Goal: Information Seeking & Learning: Compare options

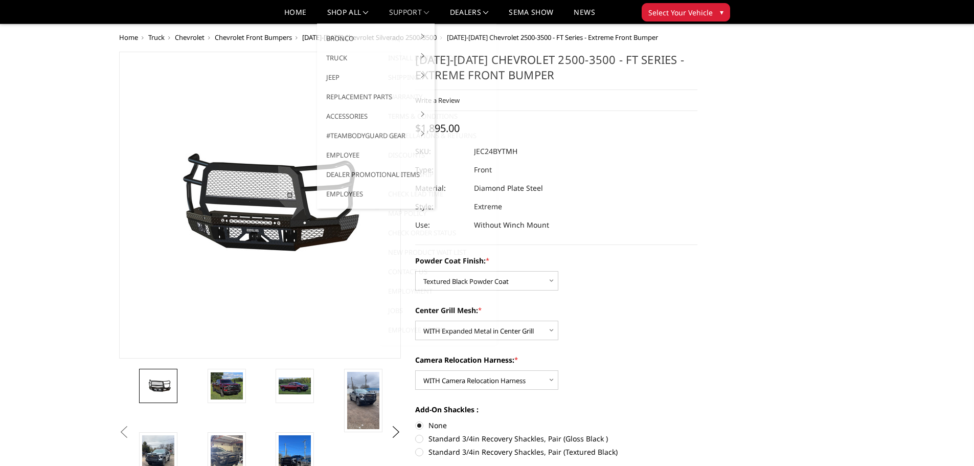
select select "3279"
select select "3280"
select select "3282"
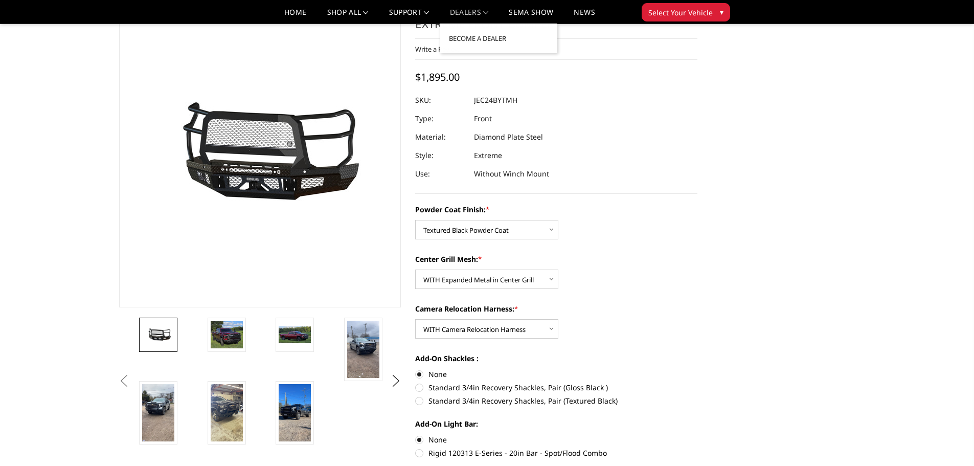
click at [465, 10] on link "Dealers" at bounding box center [469, 16] width 39 height 15
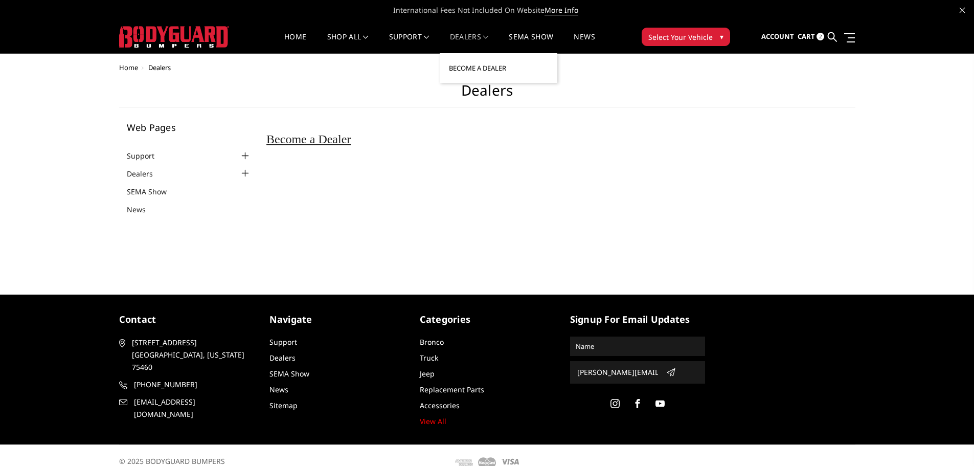
click at [466, 72] on link "Become a Dealer" at bounding box center [498, 67] width 109 height 19
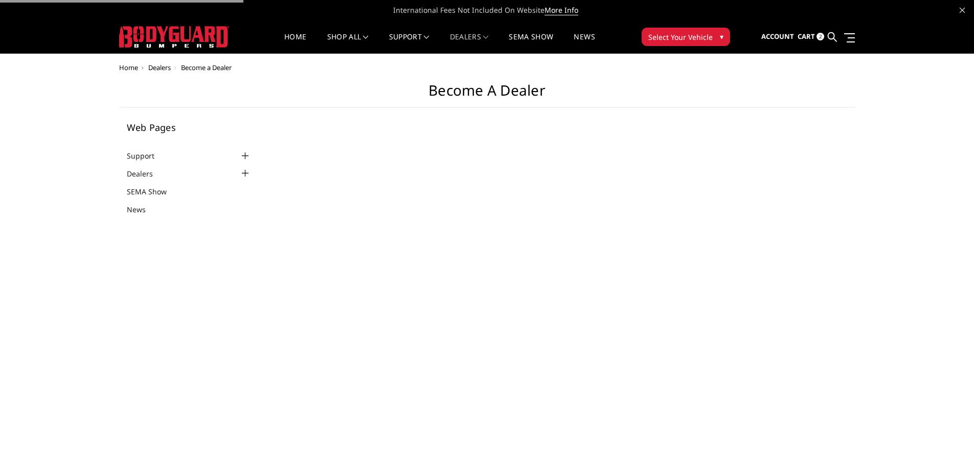
select select "US"
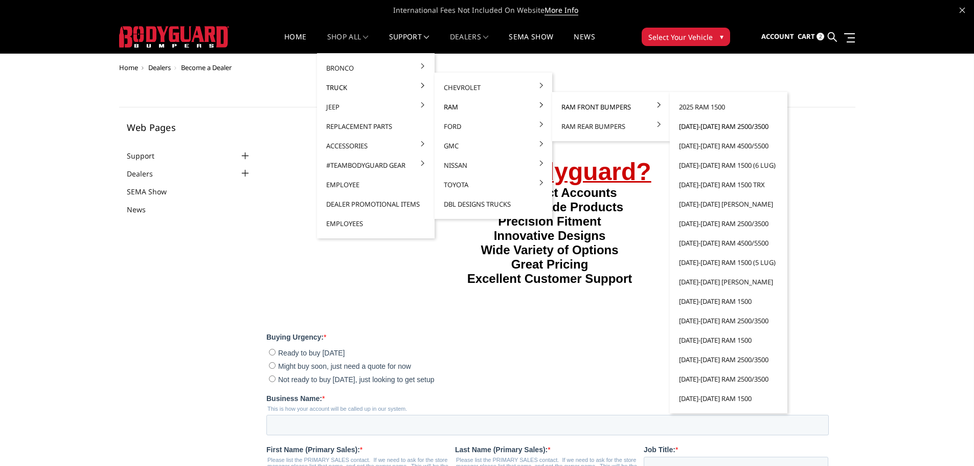
click at [708, 127] on link "[DATE]-[DATE] Ram 2500/3500" at bounding box center [728, 126] width 109 height 19
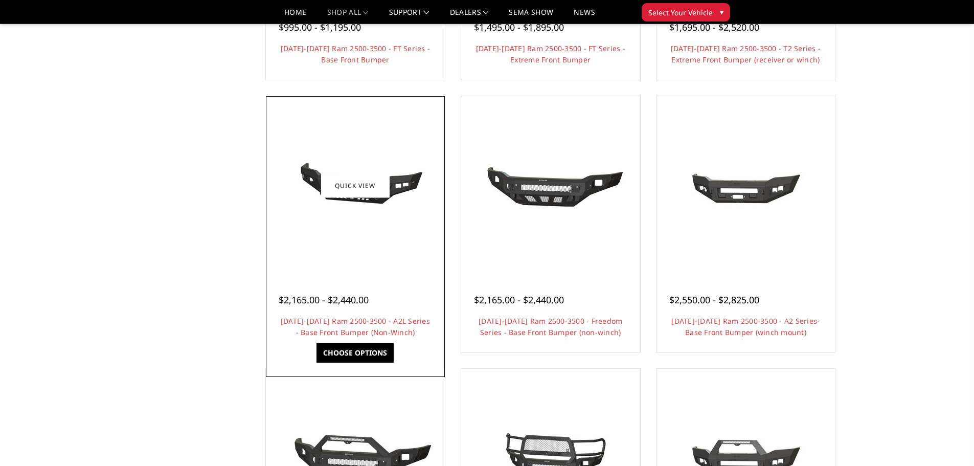
scroll to position [307, 0]
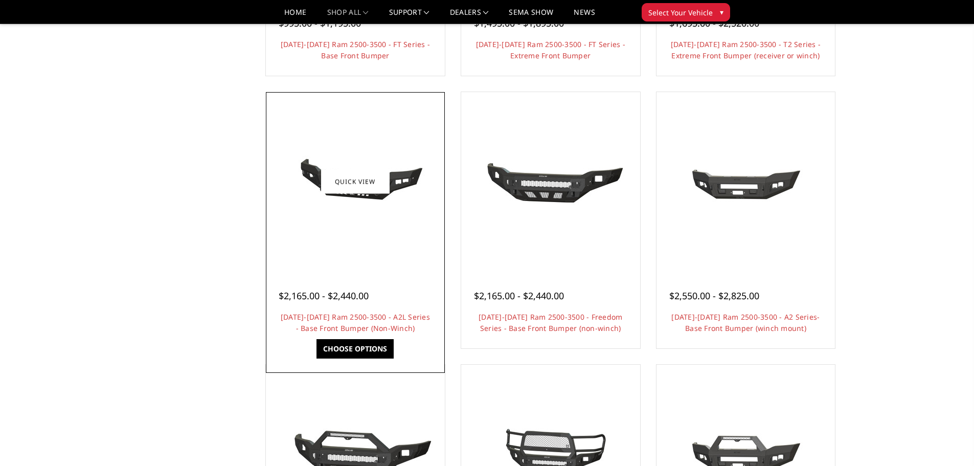
click at [348, 215] on img at bounding box center [355, 181] width 164 height 77
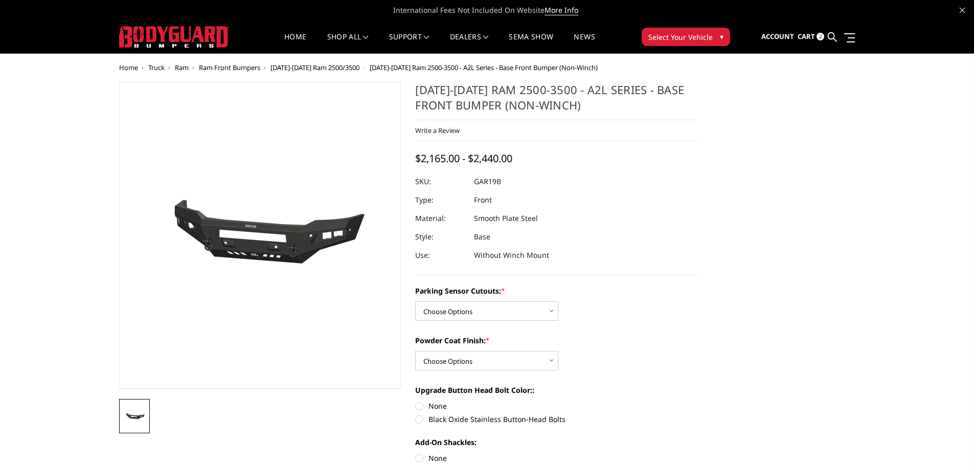
click at [334, 64] on span "[DATE]-[DATE] Ram 2500/3500" at bounding box center [314, 67] width 89 height 9
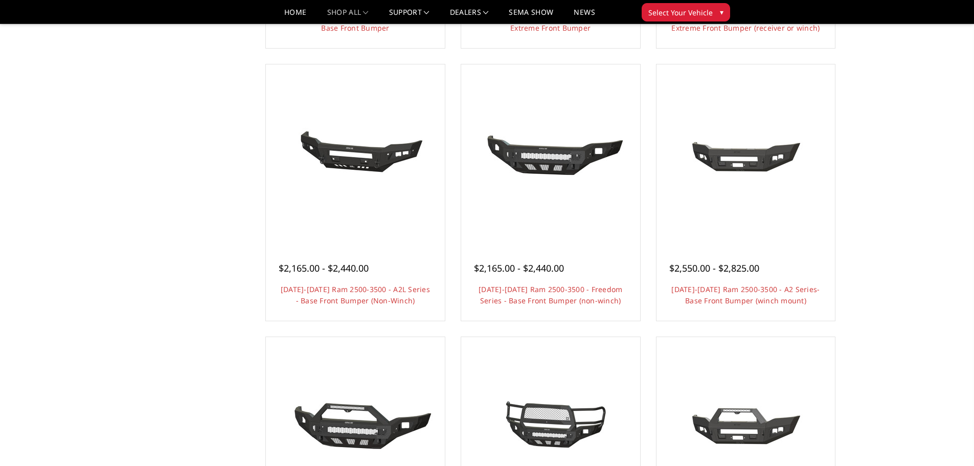
scroll to position [307, 0]
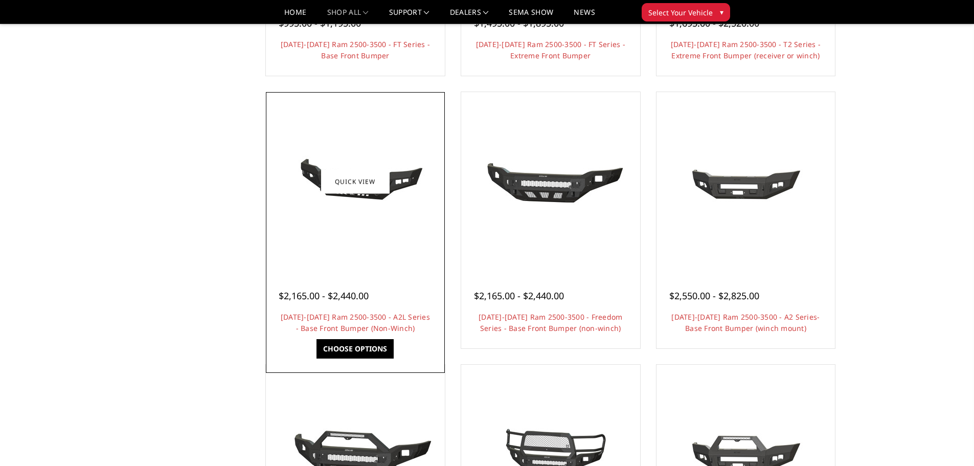
click at [354, 210] on img at bounding box center [355, 181] width 164 height 77
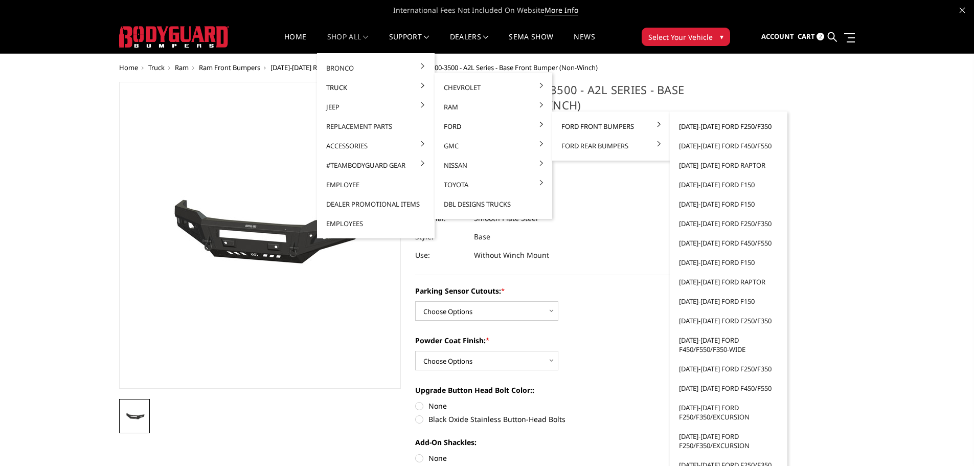
click at [707, 126] on link "[DATE]-[DATE] Ford F250/F350" at bounding box center [728, 126] width 109 height 19
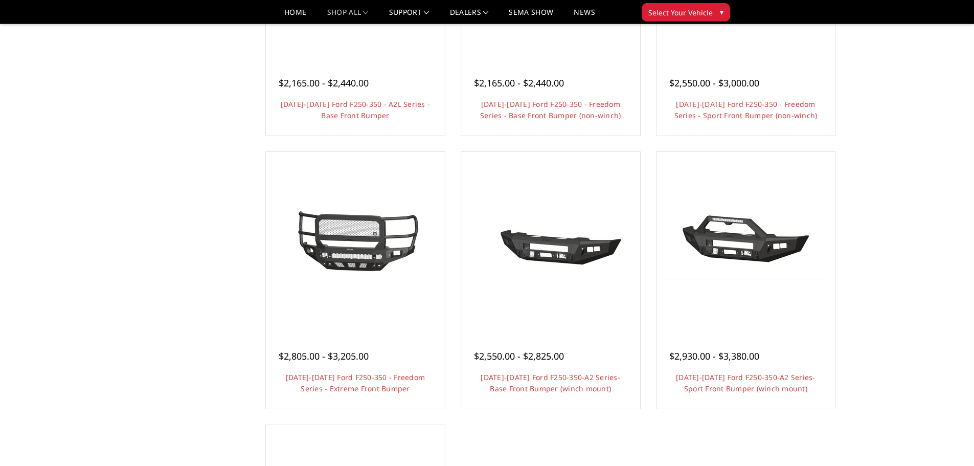
scroll to position [613, 0]
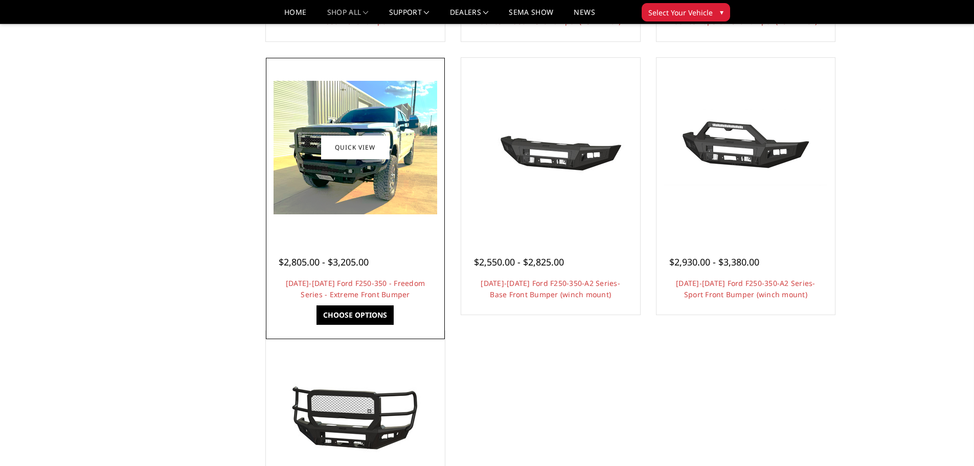
click at [358, 191] on img at bounding box center [355, 147] width 164 height 133
